Goal: Information Seeking & Learning: Learn about a topic

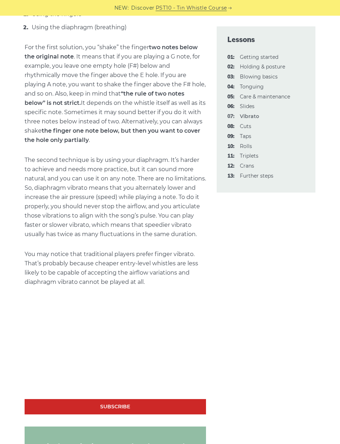
click at [251, 144] on link "10: Rolls" at bounding box center [246, 146] width 12 height 6
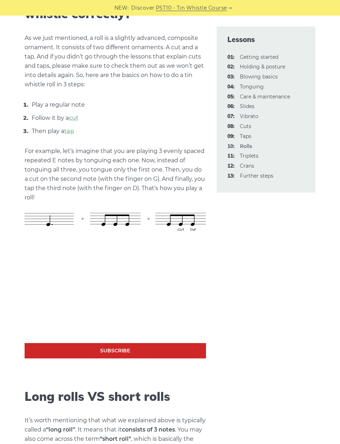
scroll to position [293, 0]
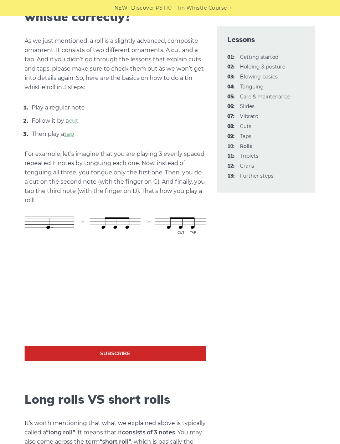
click at [249, 124] on link "08: Cuts" at bounding box center [245, 126] width 11 height 6
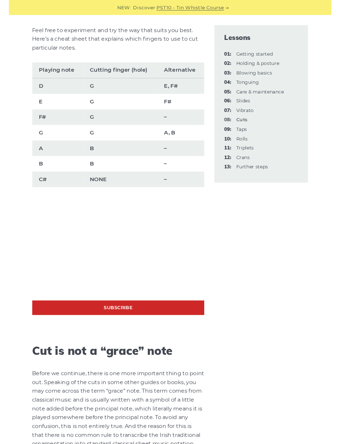
scroll to position [560, 0]
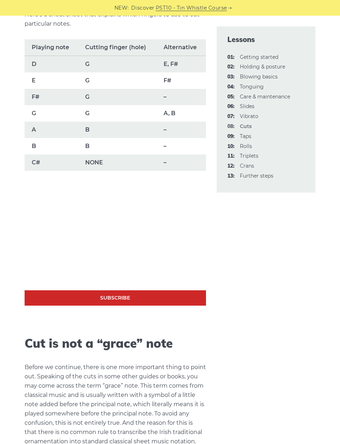
click at [249, 134] on link "09: Taps" at bounding box center [245, 136] width 11 height 6
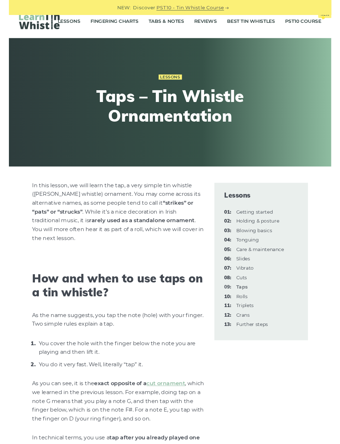
scroll to position [345, 0]
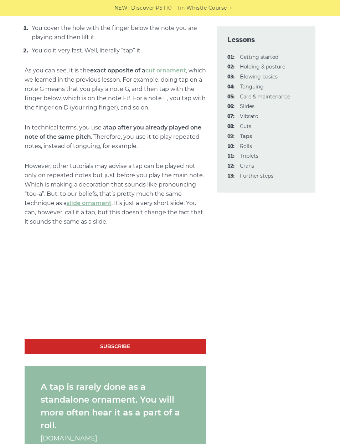
click at [252, 143] on link "10: Rolls" at bounding box center [246, 146] width 12 height 6
